Goal: Transaction & Acquisition: Purchase product/service

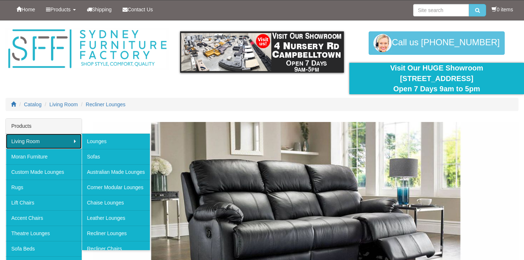
click at [68, 142] on link "Living Room" at bounding box center [44, 140] width 76 height 15
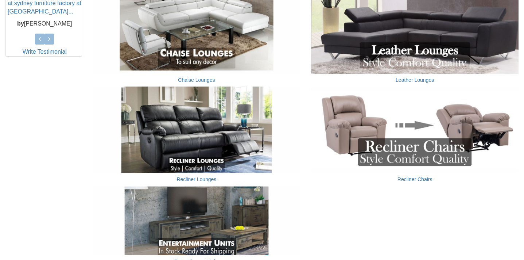
scroll to position [376, 0]
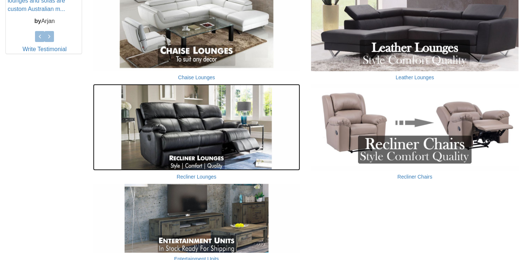
click at [196, 137] on img at bounding box center [197, 127] width 208 height 86
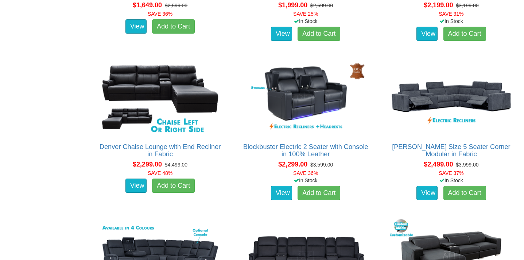
scroll to position [724, 0]
